Goal: Find specific page/section: Find specific page/section

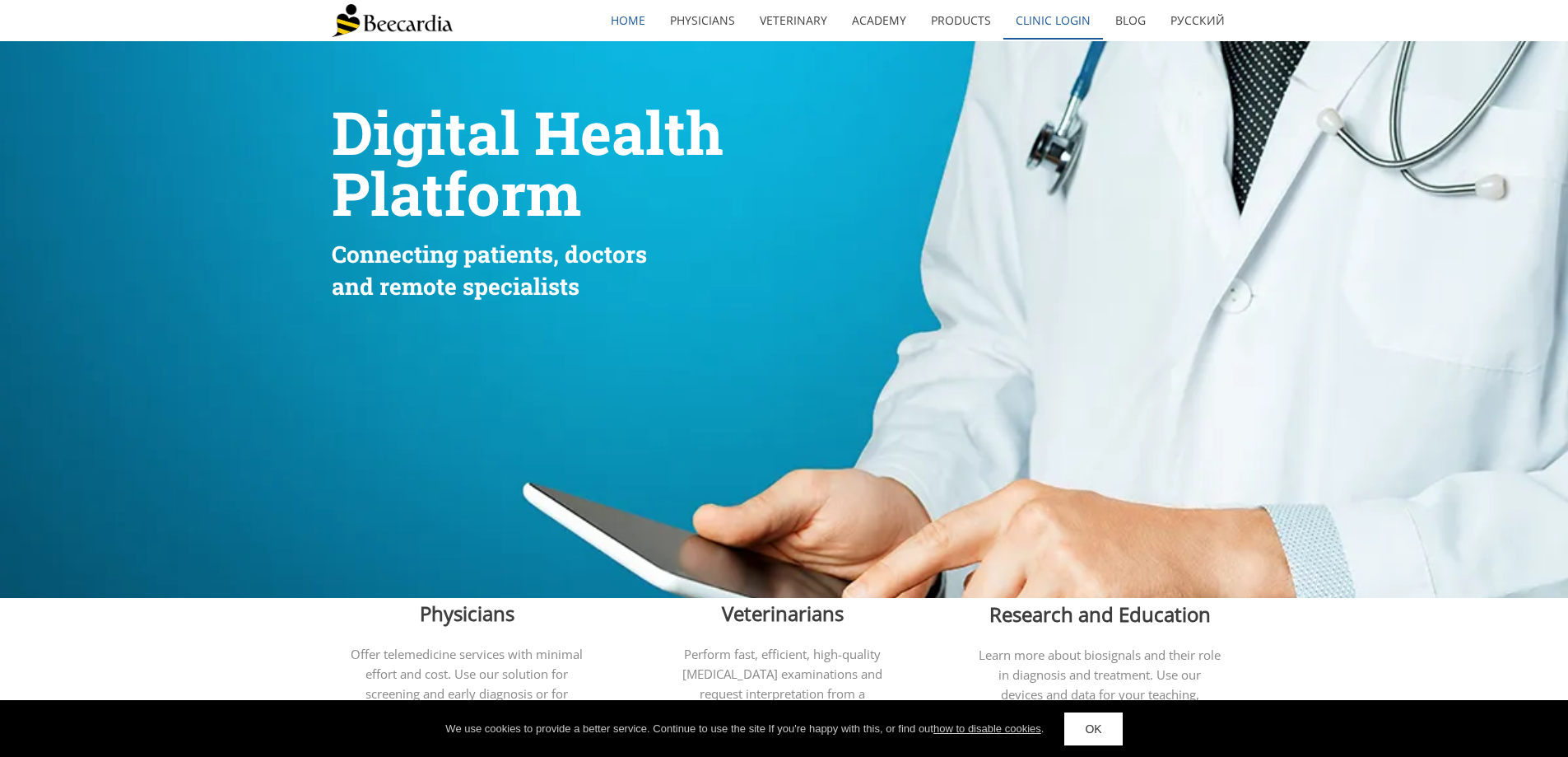
click at [1052, 27] on link "Clinic Login" at bounding box center [1054, 21] width 100 height 38
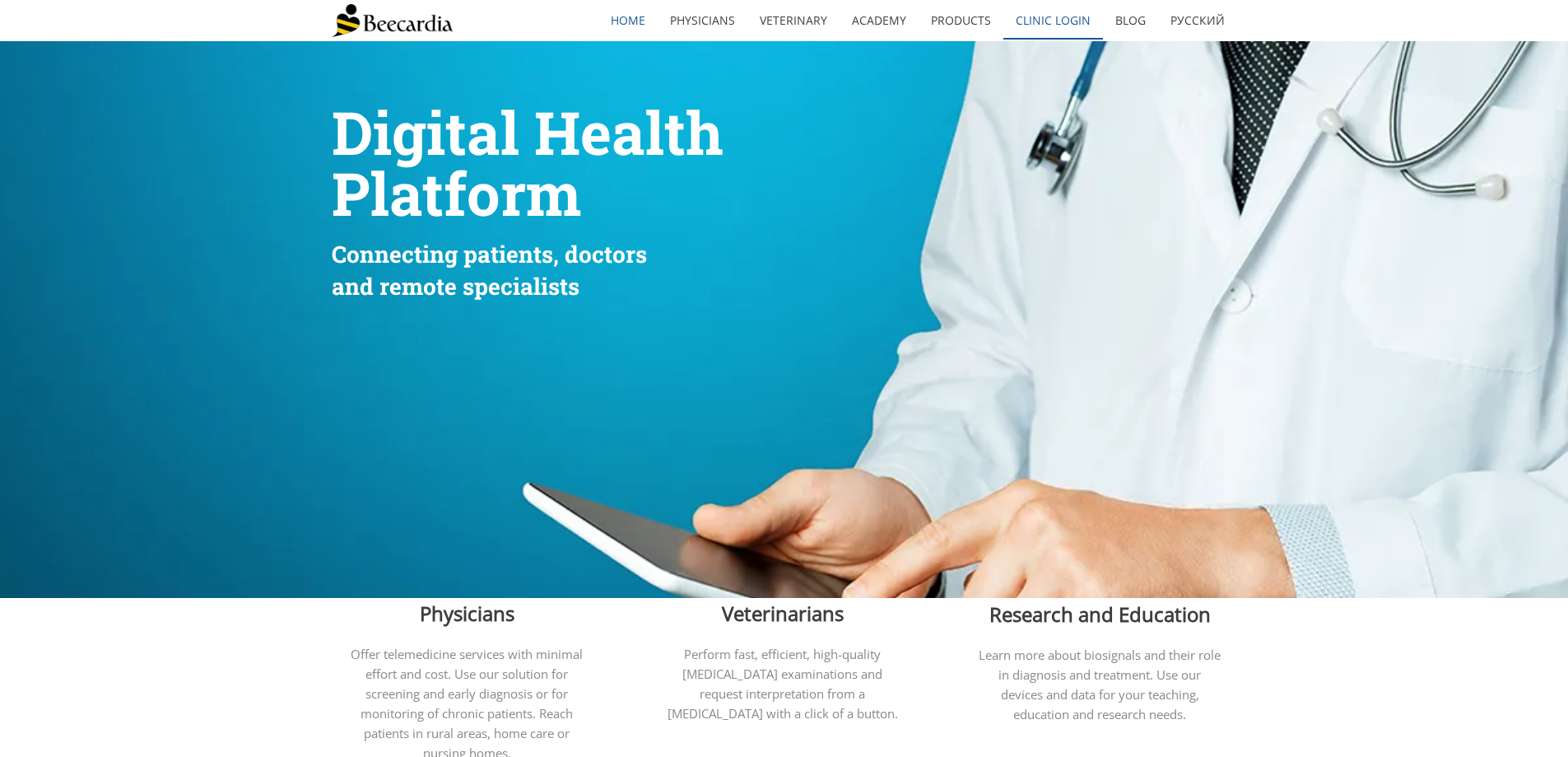
click at [1049, 32] on link "Clinic Login" at bounding box center [1054, 21] width 100 height 38
click at [1064, 12] on link "Clinic Login" at bounding box center [1054, 21] width 100 height 38
click at [1084, 16] on link "Clinic Login" at bounding box center [1054, 21] width 100 height 38
